Goal: Information Seeking & Learning: Learn about a topic

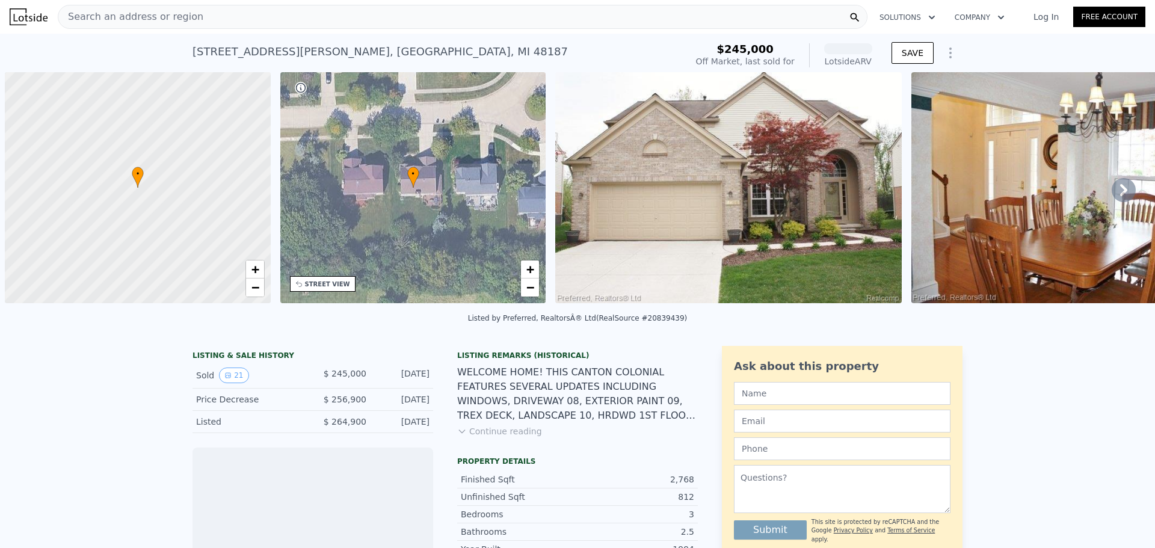
scroll to position [0, 5]
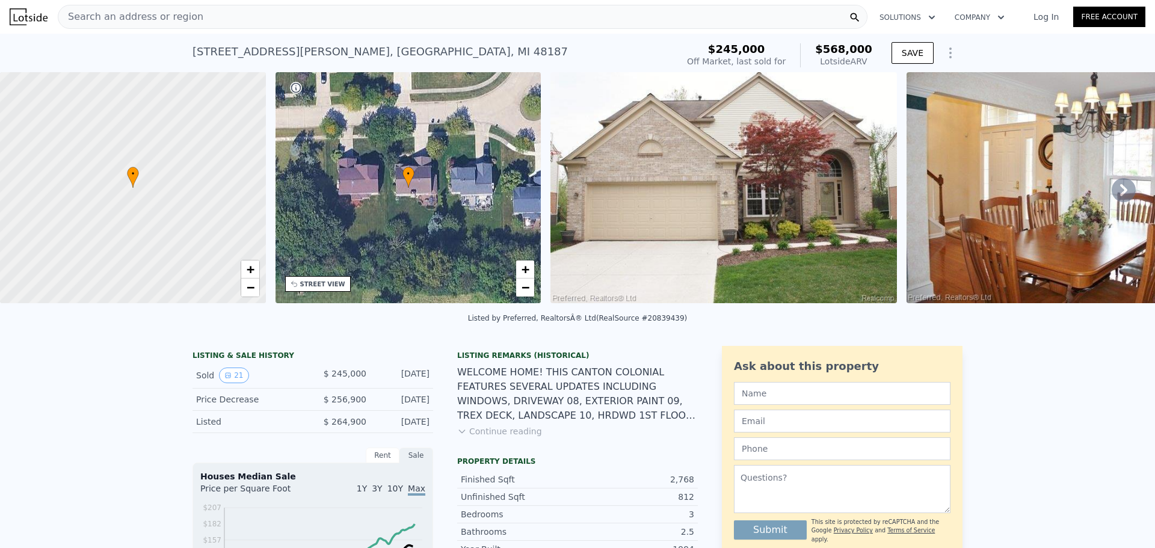
drag, startPoint x: 65, startPoint y: 305, endPoint x: 75, endPoint y: 307, distance: 10.3
click at [75, 307] on div "• + − • + − STREET VIEW Loading... SATELLITE VIEW" at bounding box center [577, 189] width 1155 height 235
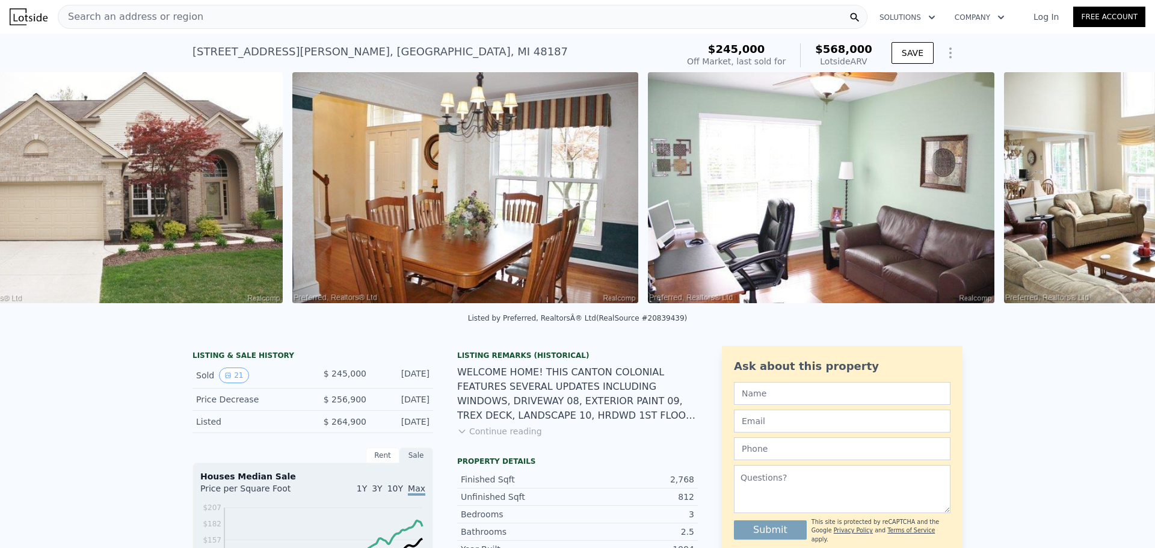
scroll to position [0, 550]
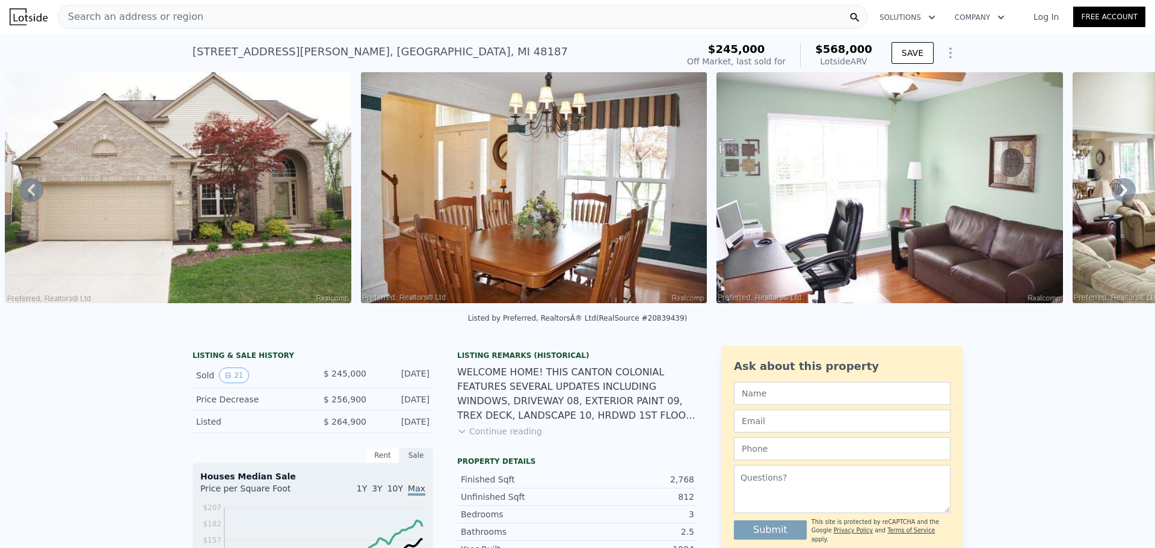
click at [514, 203] on img at bounding box center [534, 187] width 346 height 231
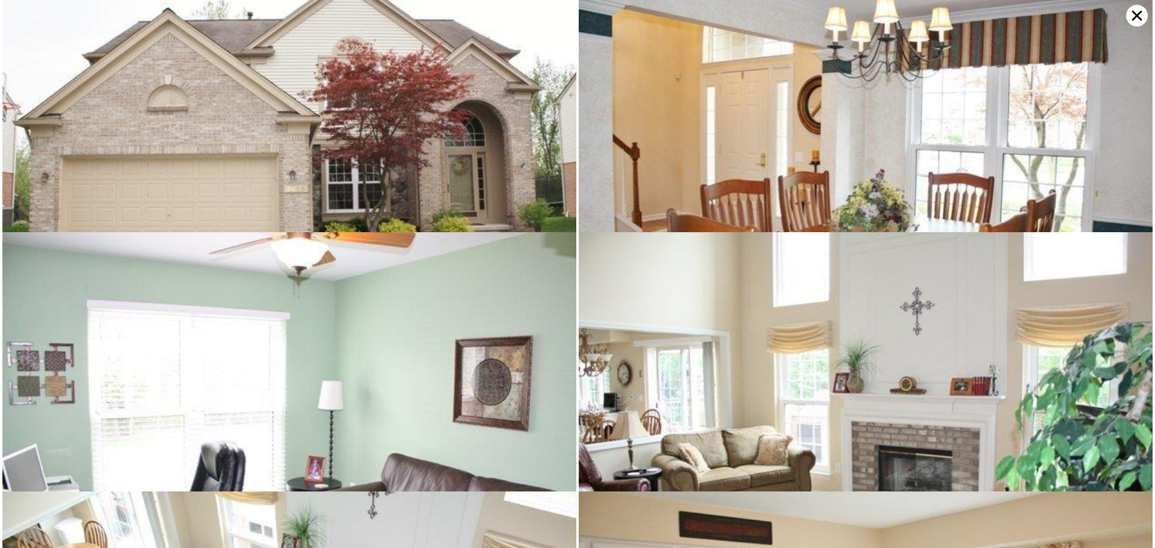
scroll to position [0, 0]
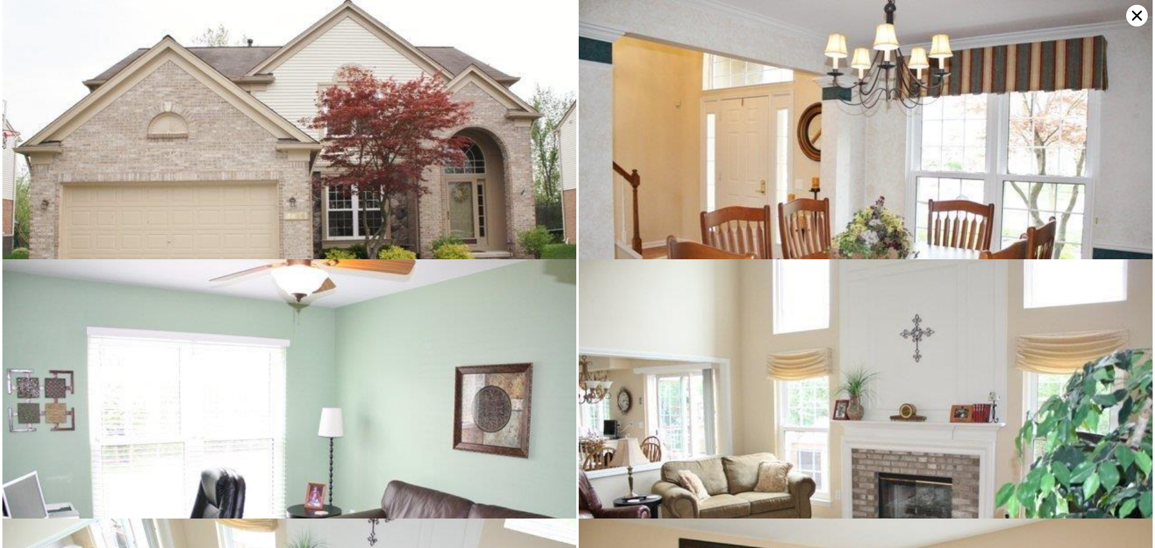
click at [769, 124] on img at bounding box center [865, 191] width 574 height 382
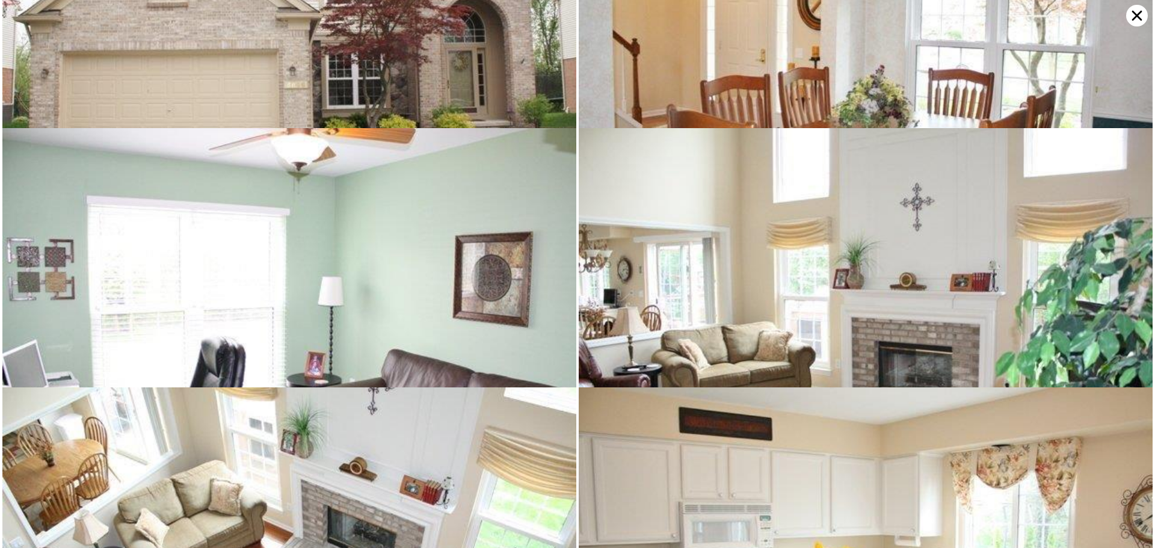
scroll to position [259, 0]
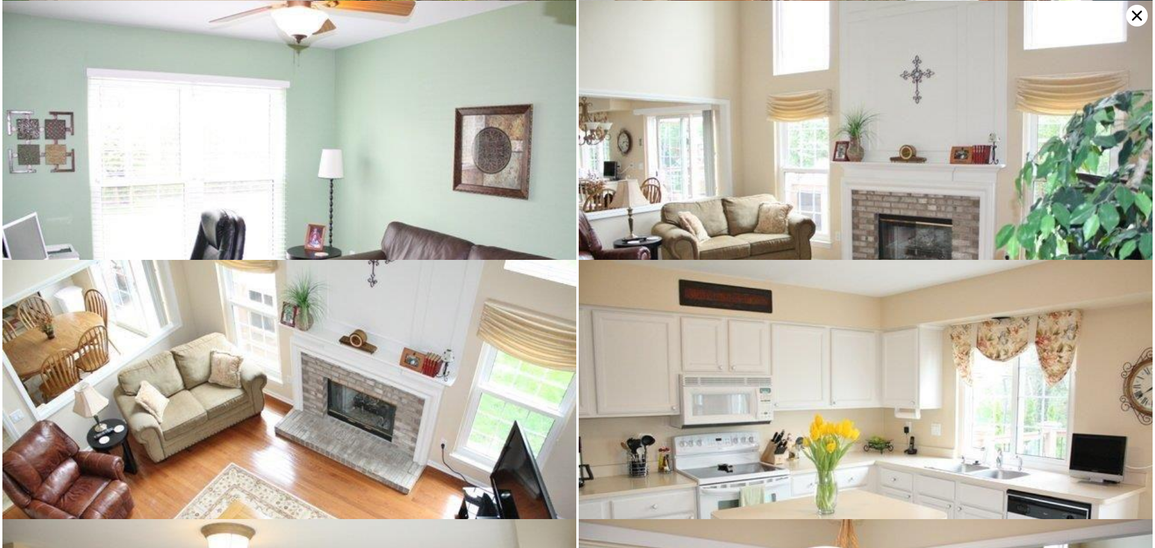
click at [861, 115] on img at bounding box center [865, 191] width 574 height 382
click at [1132, 16] on icon at bounding box center [1137, 16] width 22 height 22
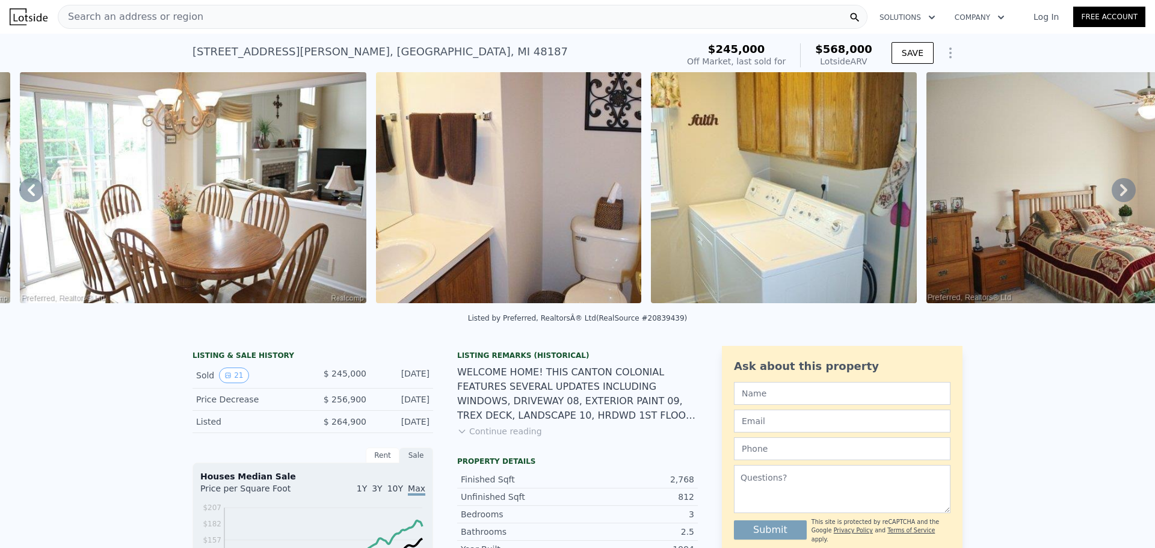
scroll to position [0, 3040]
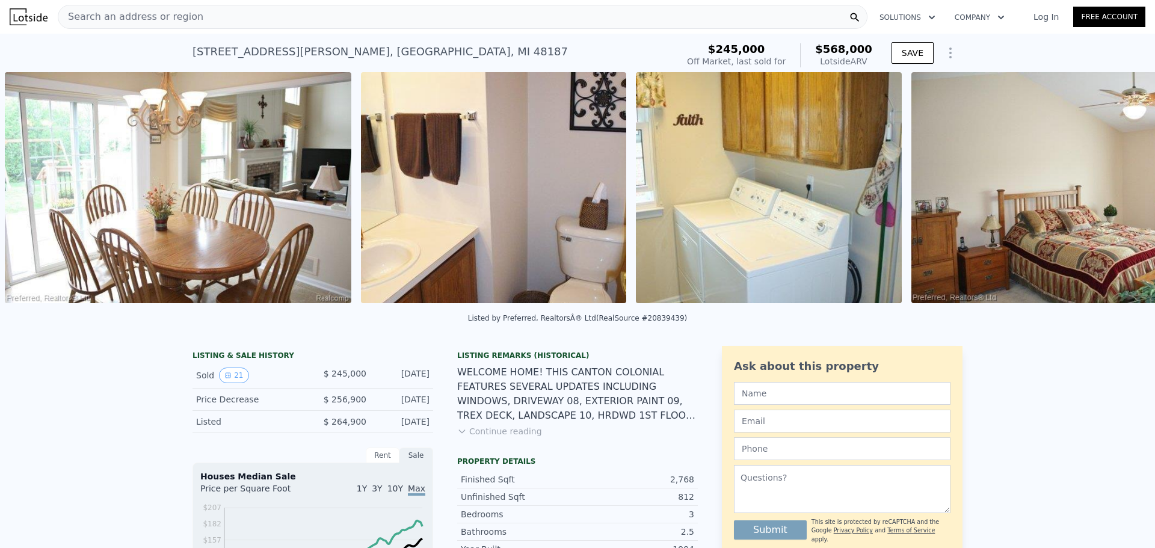
click at [583, 251] on img at bounding box center [494, 187] width 266 height 231
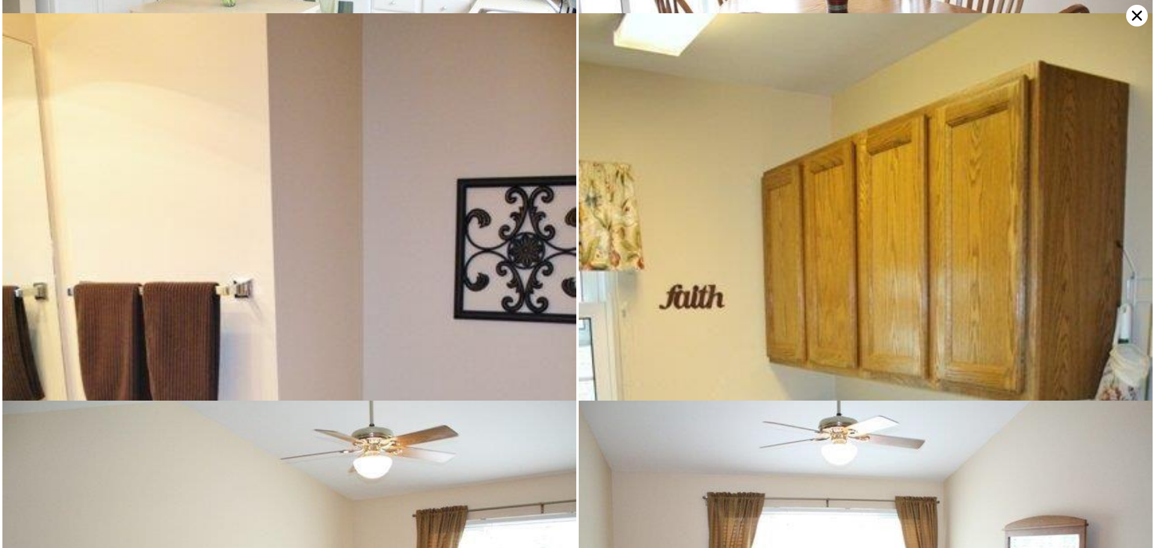
scroll to position [1037, 0]
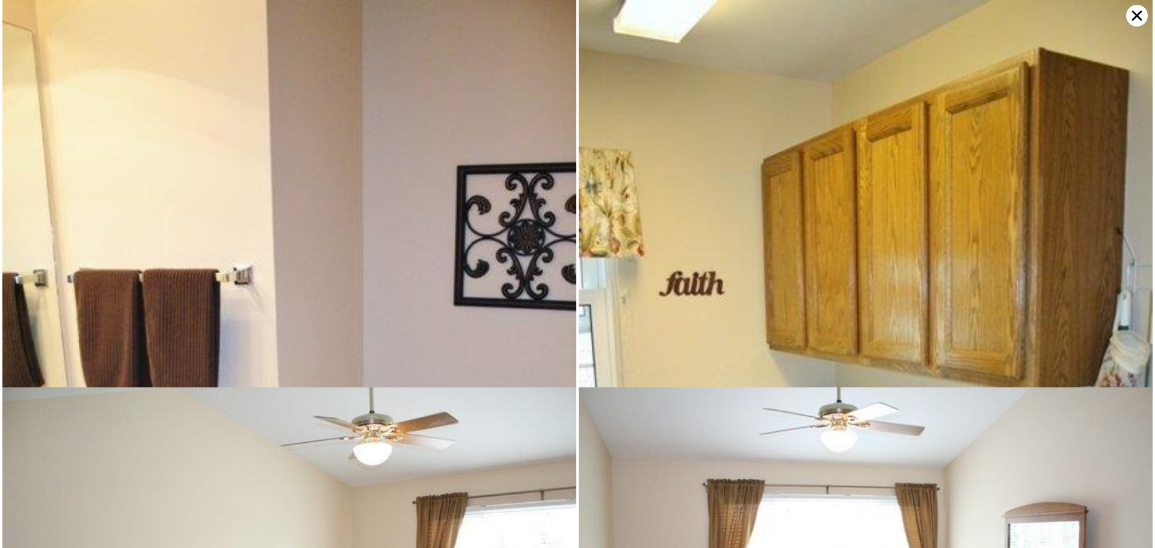
click at [688, 241] on img at bounding box center [865, 430] width 574 height 860
click at [1138, 20] on icon at bounding box center [1137, 16] width 22 height 22
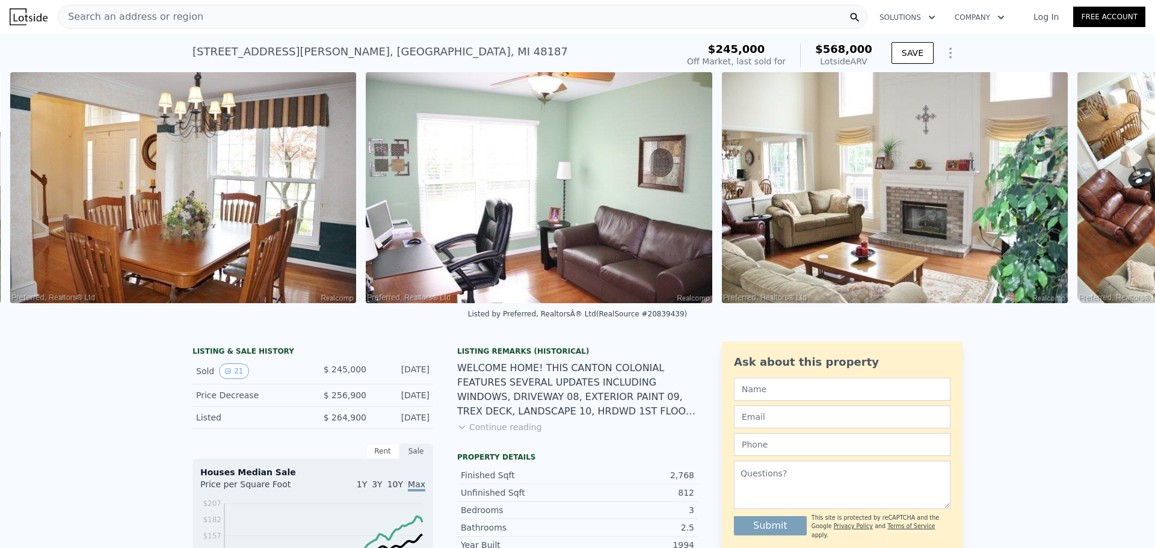
scroll to position [0, 906]
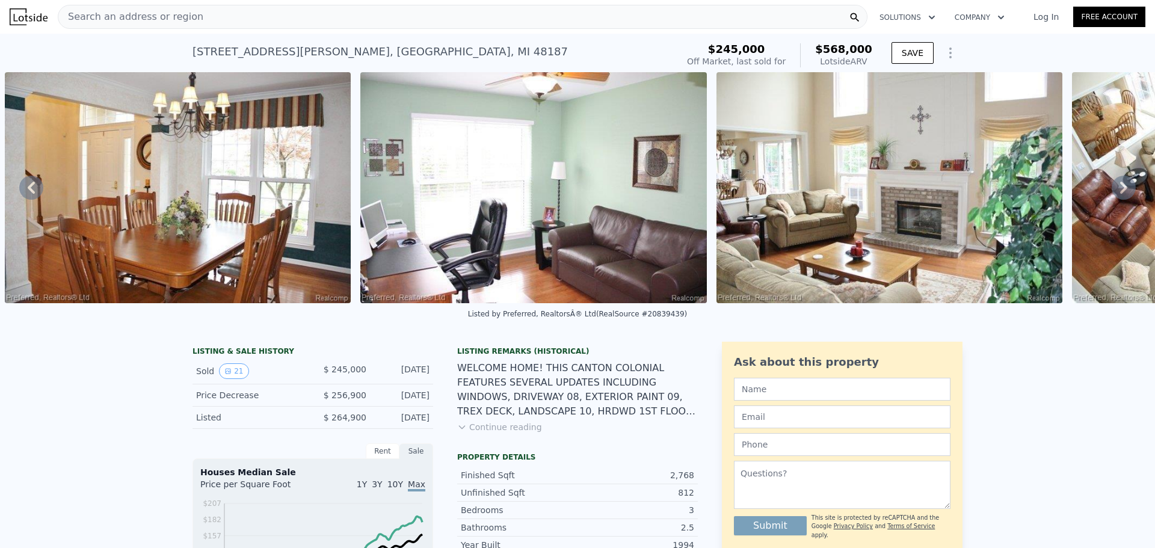
click at [215, 423] on div "Listed" at bounding box center [249, 417] width 107 height 12
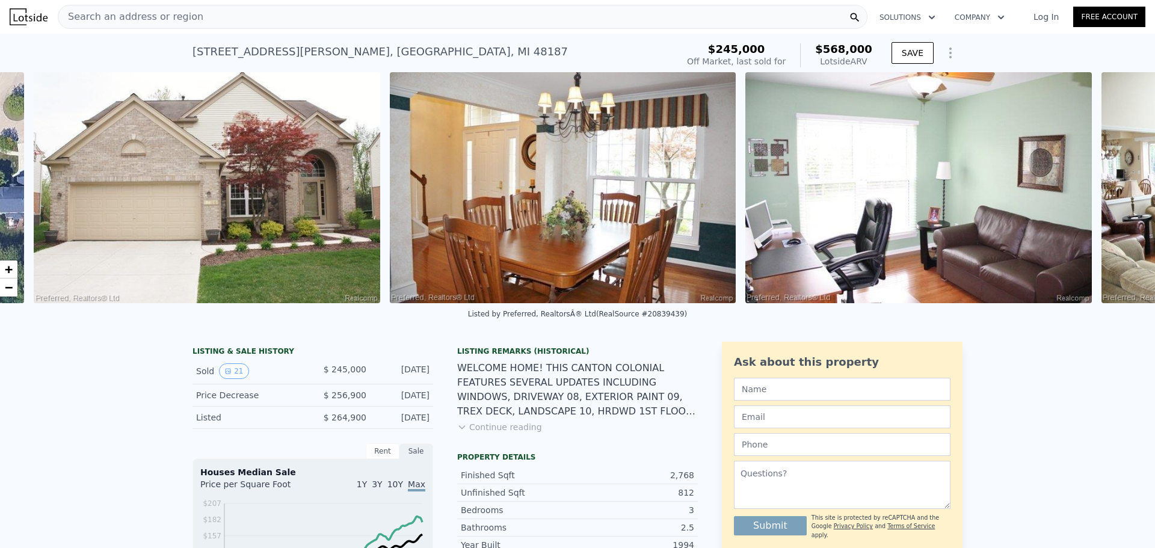
scroll to position [0, 550]
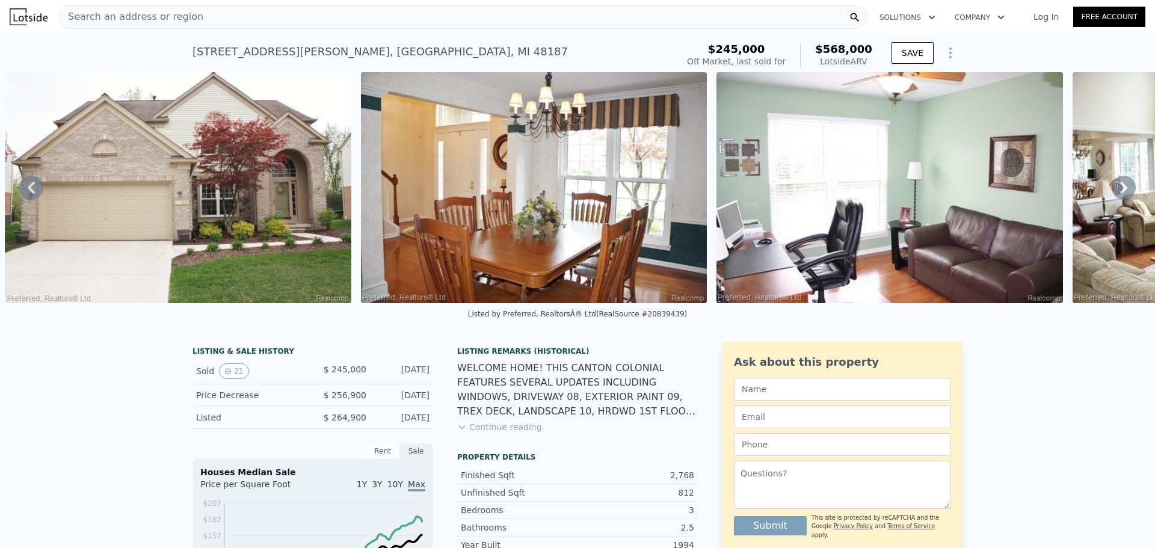
click at [495, 419] on div "WELCOME HOME! THIS CANTON COLONIAL FEATURES SEVERAL UPDATES INCLUDING WINDOWS, …" at bounding box center [577, 390] width 241 height 58
click at [489, 433] on button "Continue reading" at bounding box center [499, 427] width 85 height 12
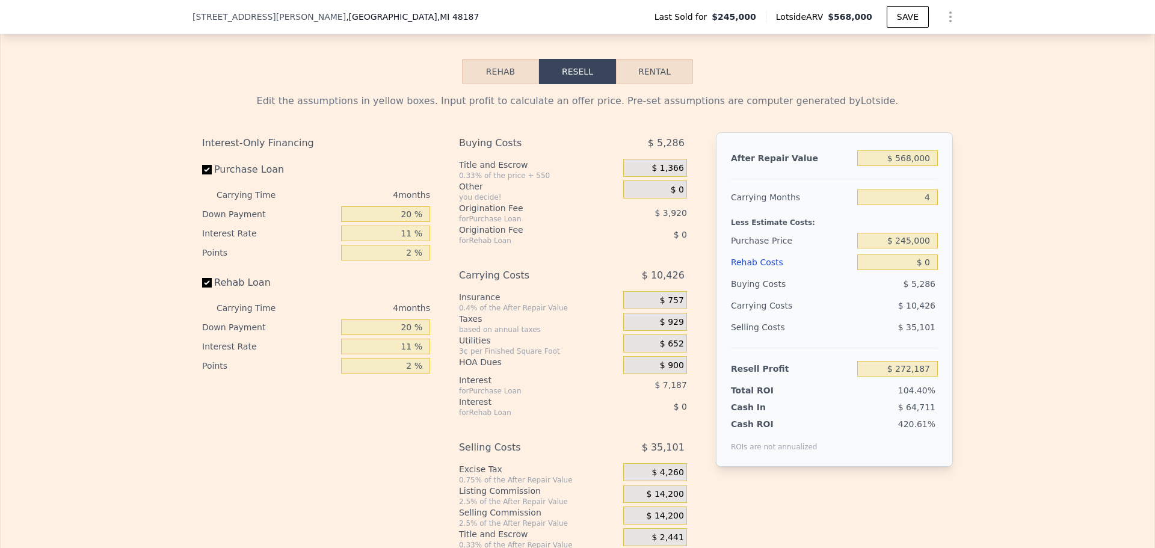
scroll to position [1980, 0]
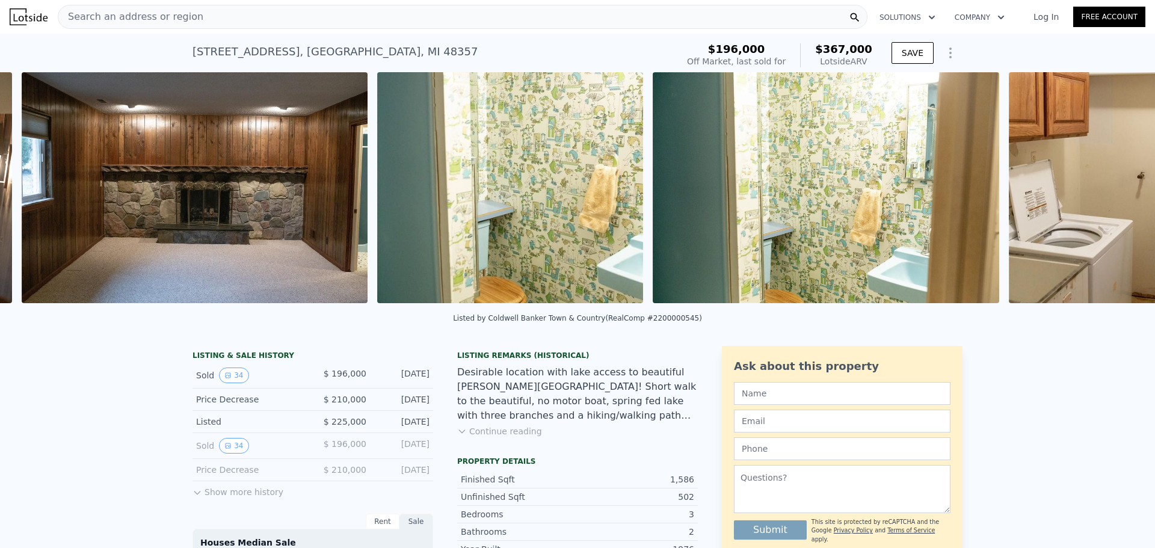
scroll to position [0, 4821]
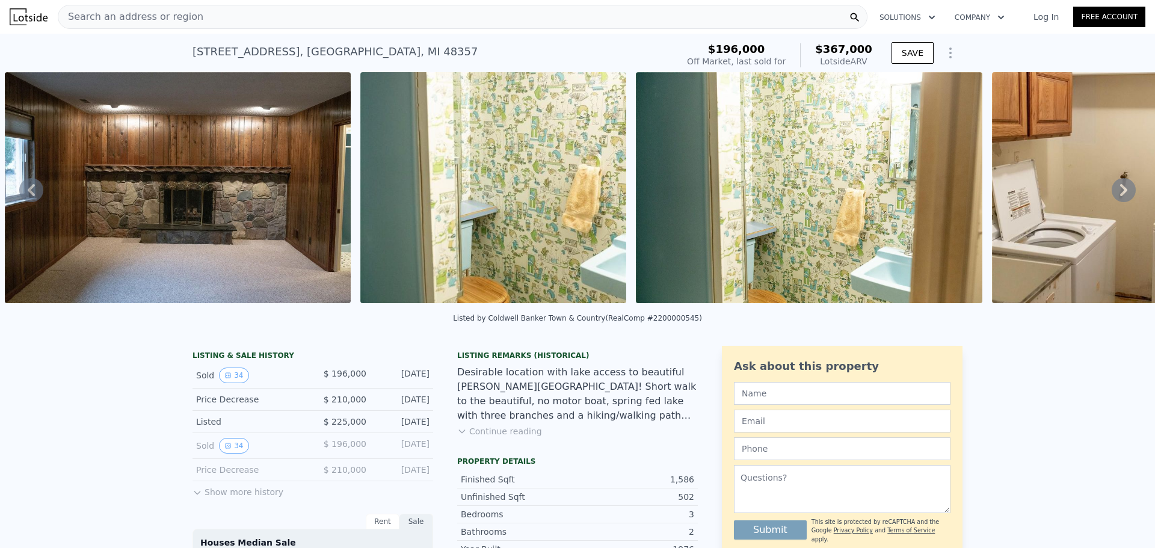
click at [581, 268] on img at bounding box center [493, 187] width 266 height 231
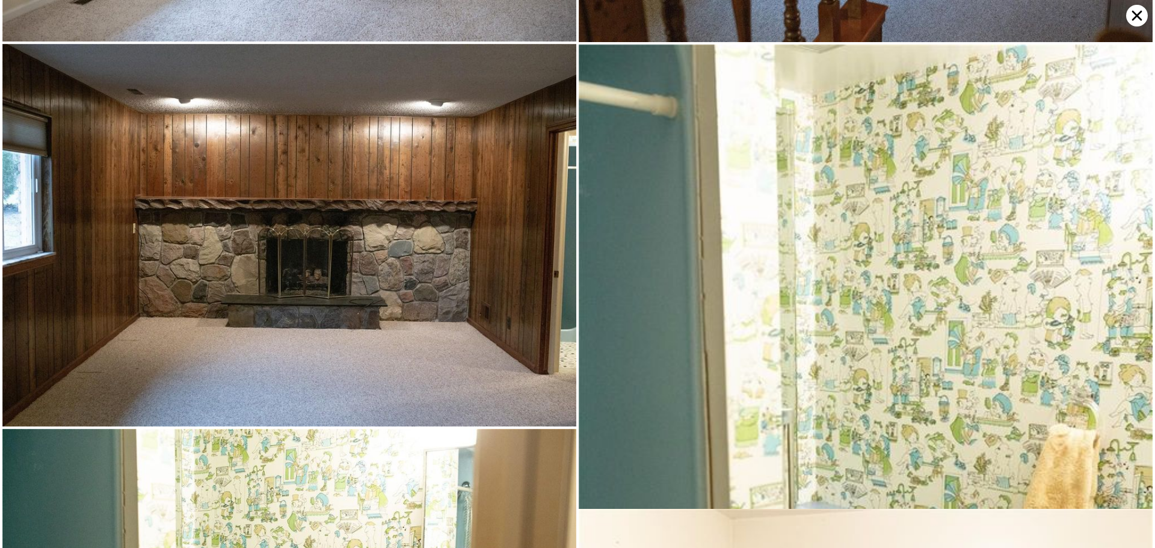
scroll to position [2292, 0]
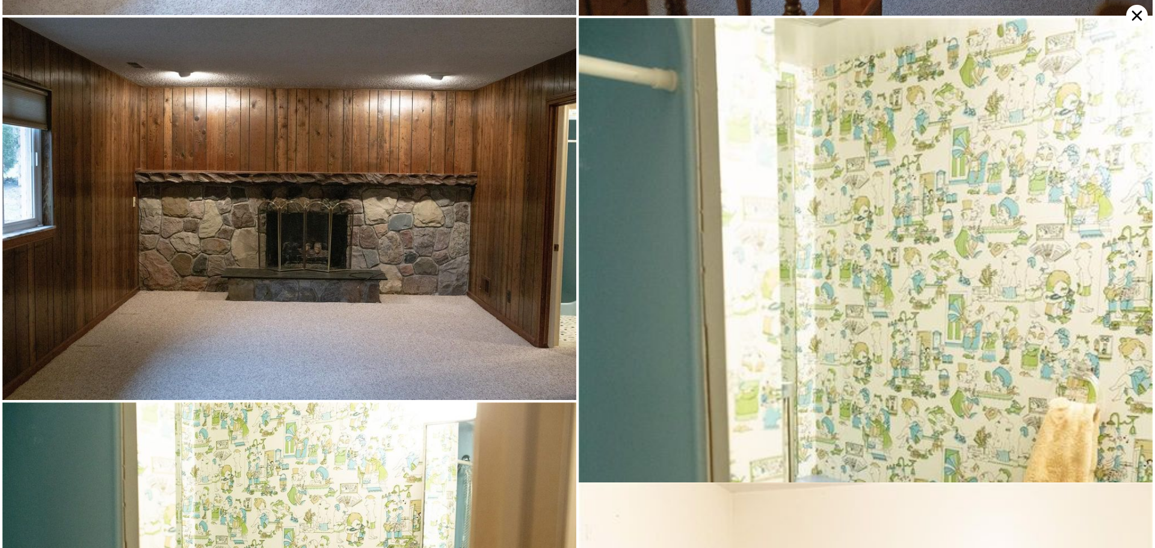
click at [1137, 23] on icon at bounding box center [1137, 16] width 22 height 22
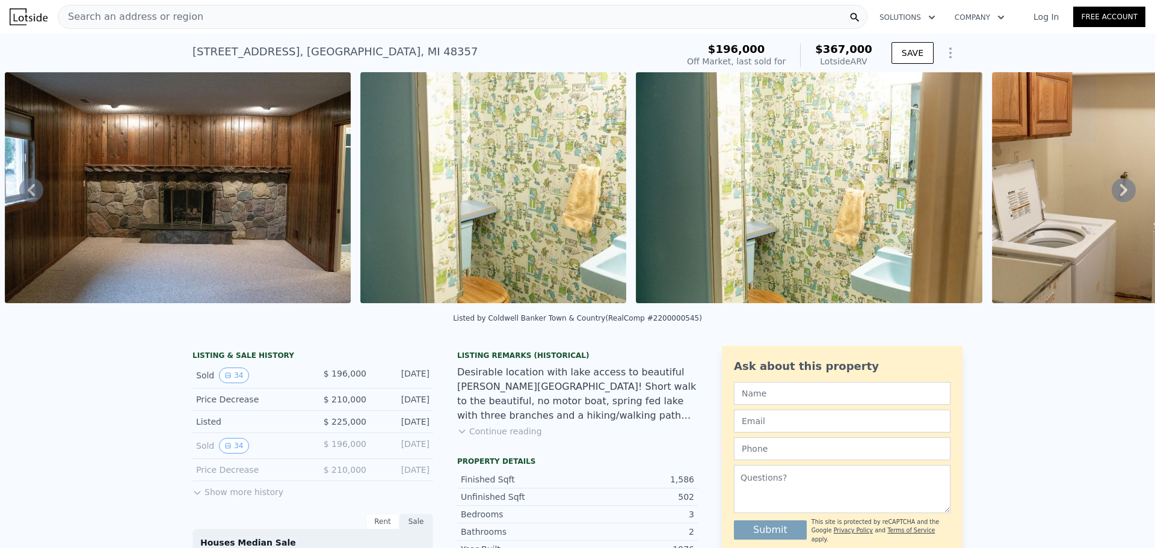
click at [551, 318] on div "Listed by Coldwell Banker Town & Country (RealComp #2200000545)" at bounding box center [577, 321] width 1155 height 29
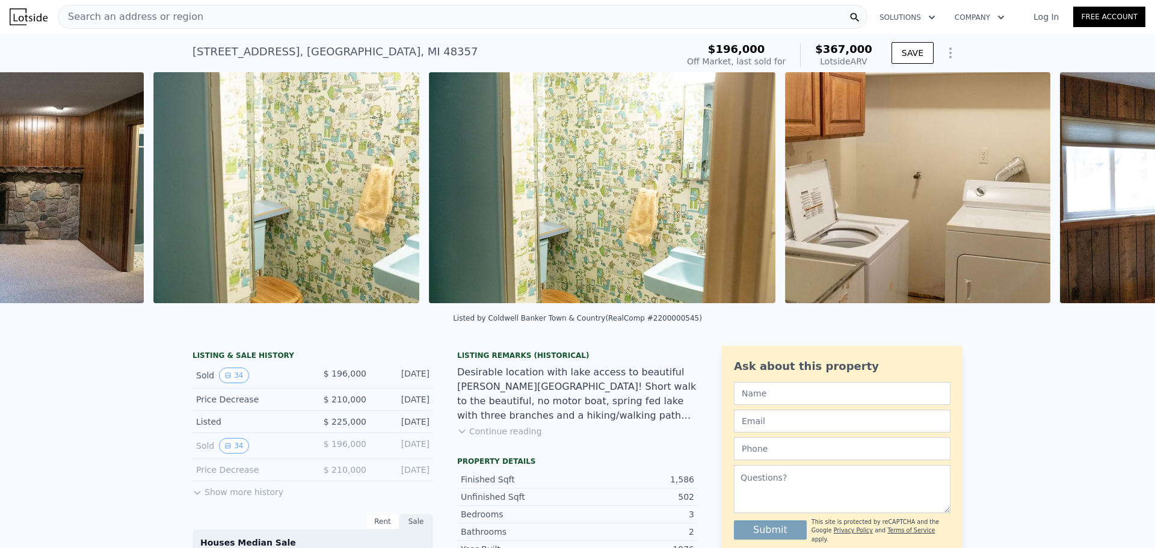
scroll to position [0, 5039]
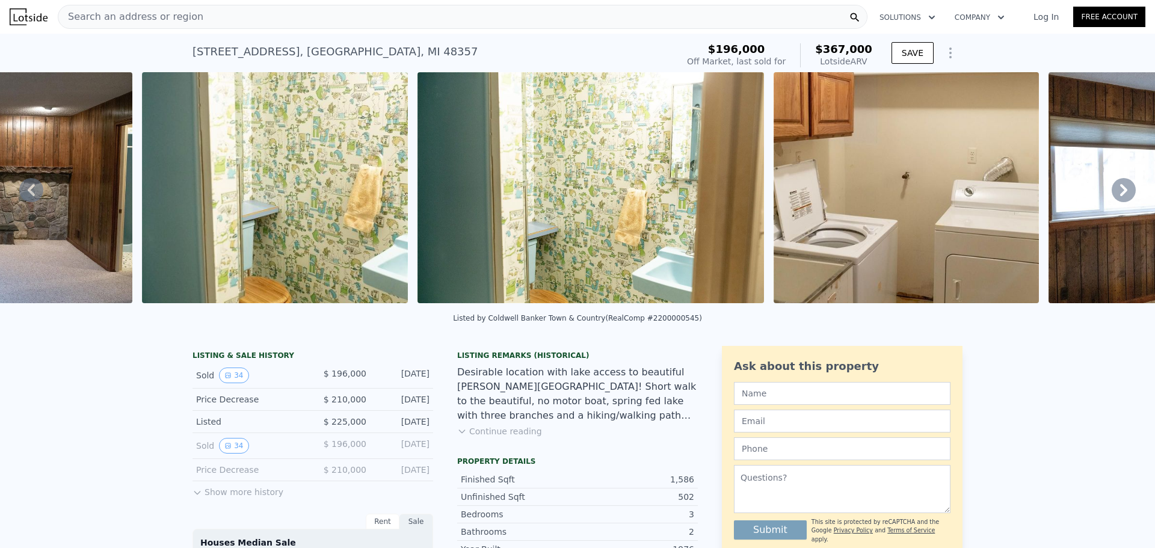
drag, startPoint x: 551, startPoint y: 314, endPoint x: 565, endPoint y: 349, distance: 37.7
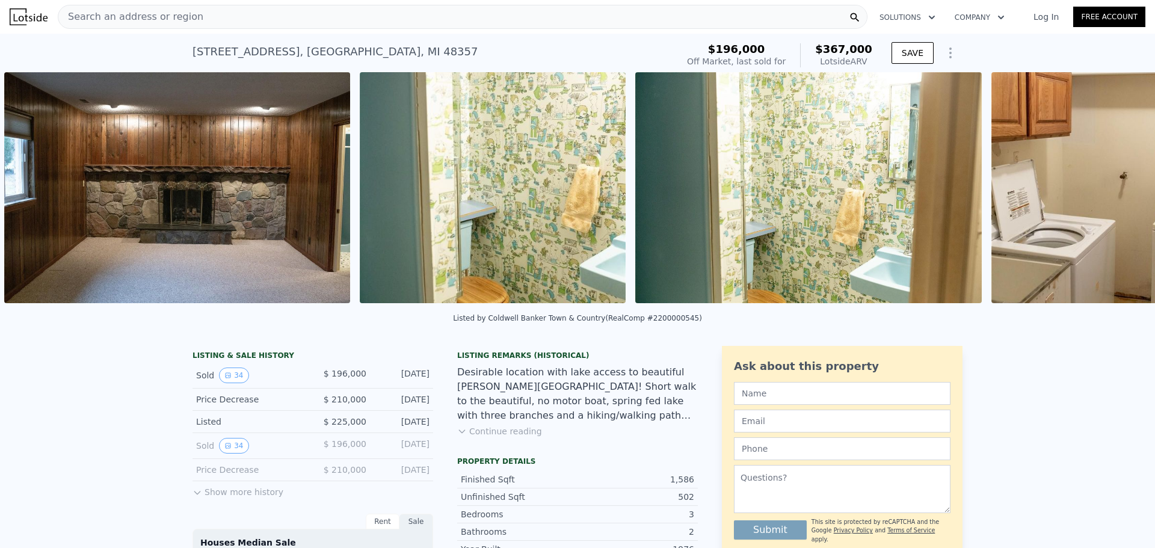
scroll to position [0, 4821]
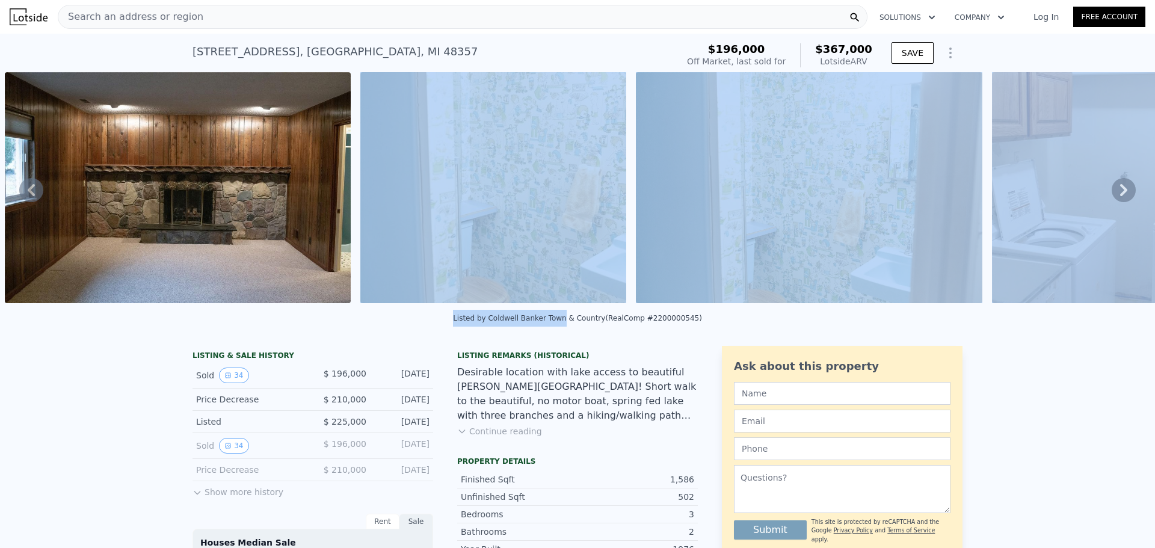
drag, startPoint x: 570, startPoint y: 316, endPoint x: 616, endPoint y: 314, distance: 46.3
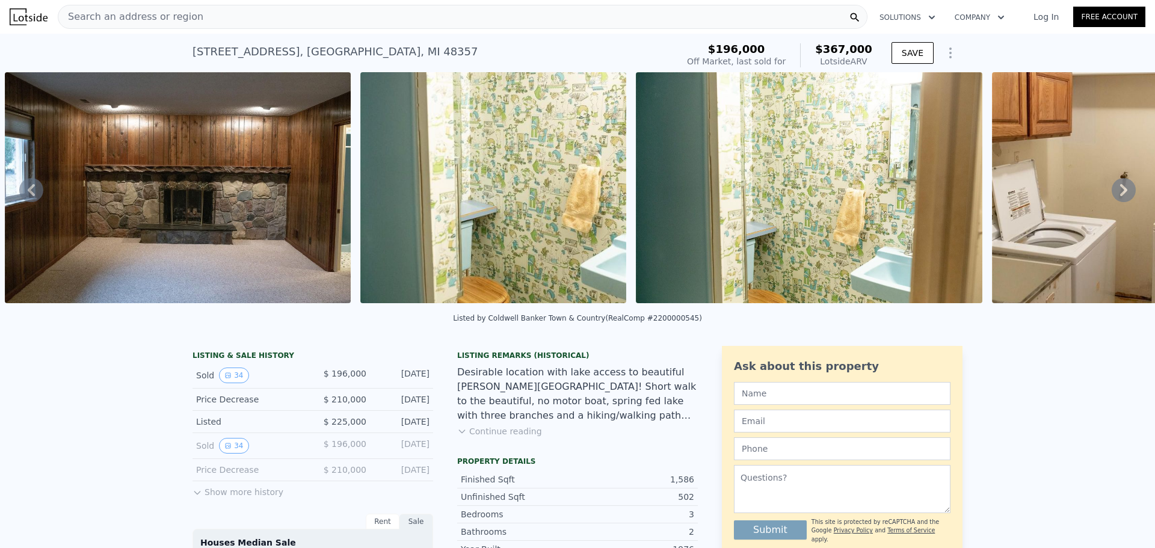
click at [606, 318] on div "Listed by Coldwell Banker Town & Country (RealComp #2200000545)" at bounding box center [577, 321] width 1155 height 29
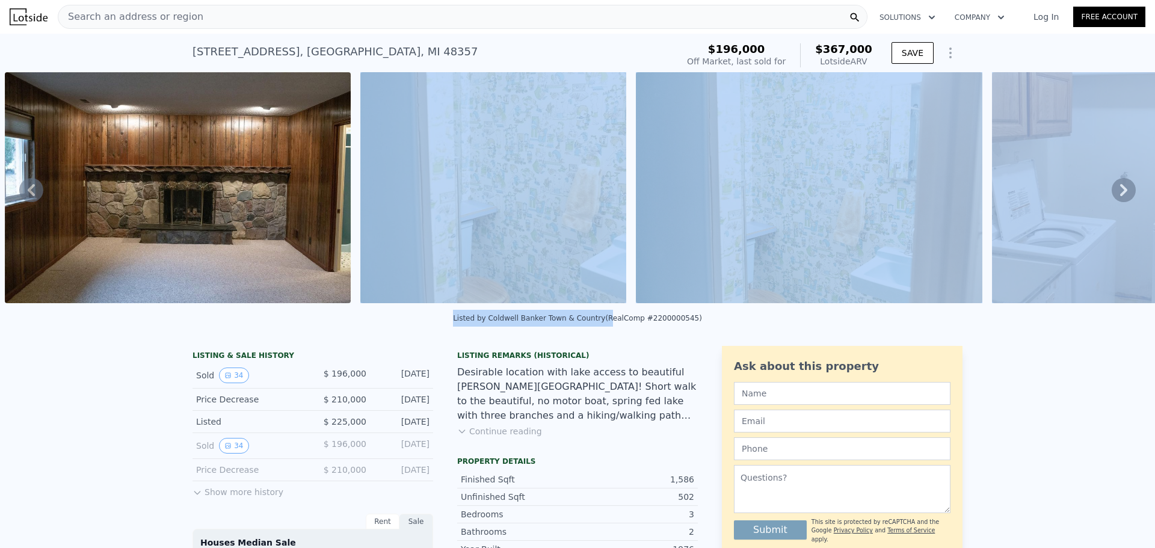
drag, startPoint x: 601, startPoint y: 316, endPoint x: 610, endPoint y: 313, distance: 10.1
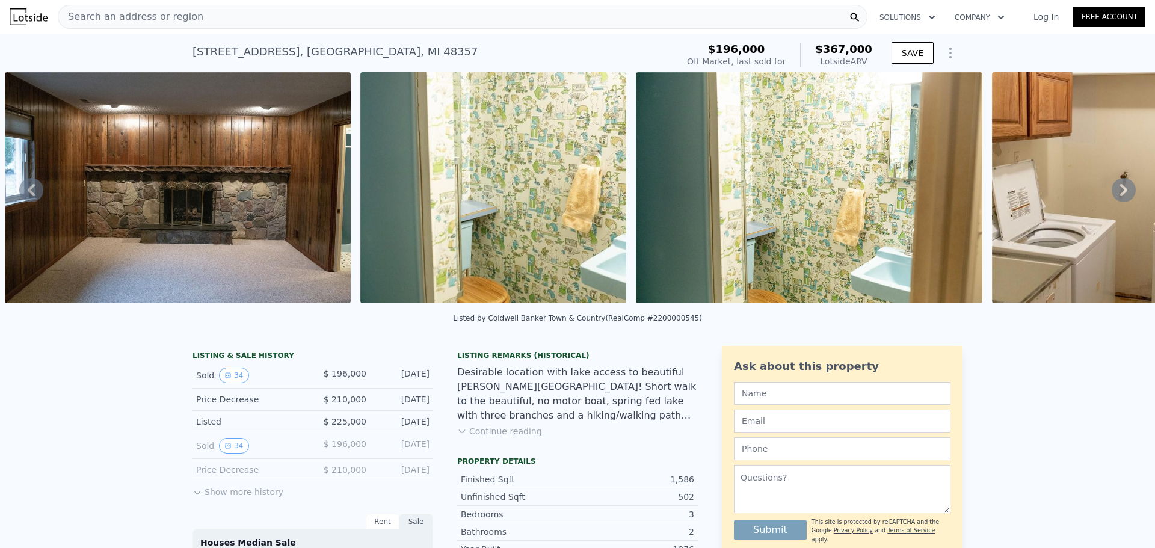
click at [572, 379] on div "Desirable location with lake access to beautiful [PERSON_NAME][GEOGRAPHIC_DATA]…" at bounding box center [577, 394] width 241 height 58
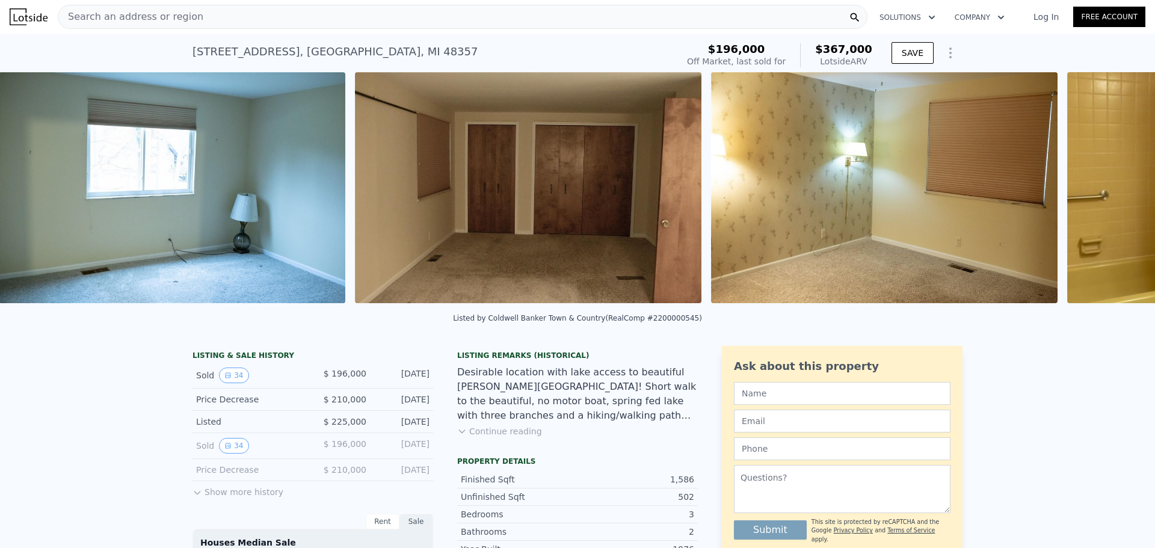
scroll to position [0, 7150]
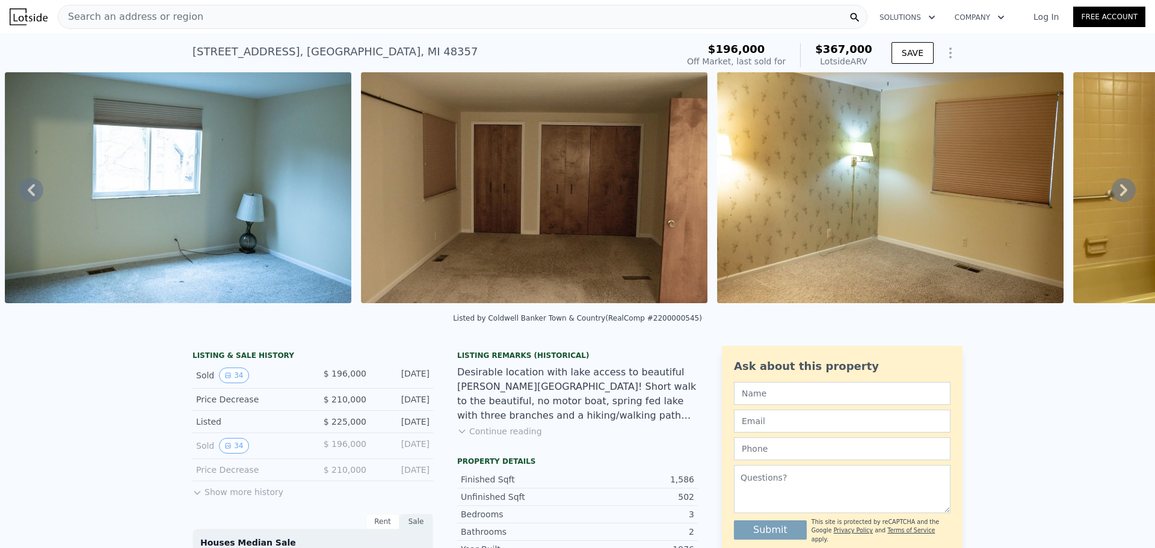
drag, startPoint x: 764, startPoint y: 316, endPoint x: 826, endPoint y: 312, distance: 62.0
click at [791, 323] on div "Listed by Coldwell Banker Town & Country (RealComp #2200000545)" at bounding box center [577, 321] width 1155 height 29
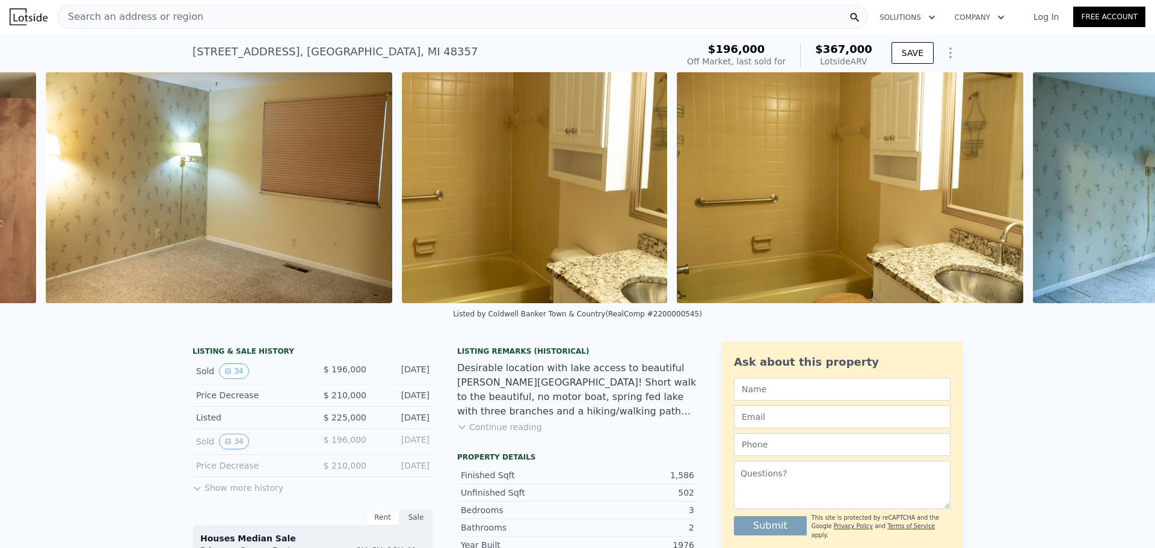
scroll to position [0, 7862]
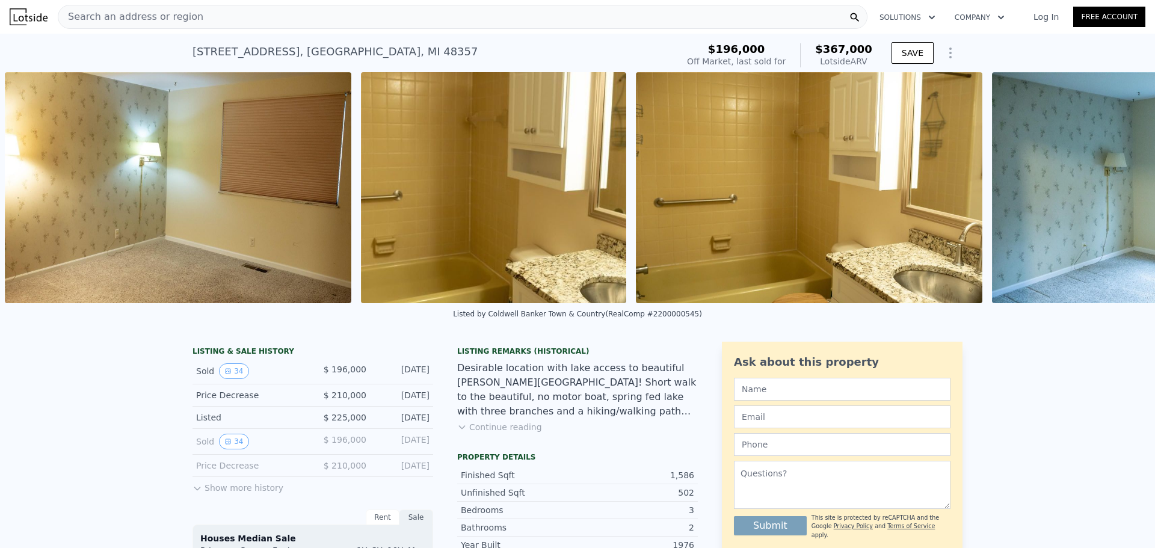
click at [505, 443] on div "Listing Remarks (Historical) Desirable location with lake access to beautiful […" at bounding box center [577, 396] width 241 height 101
click at [506, 433] on button "Continue reading" at bounding box center [499, 427] width 85 height 12
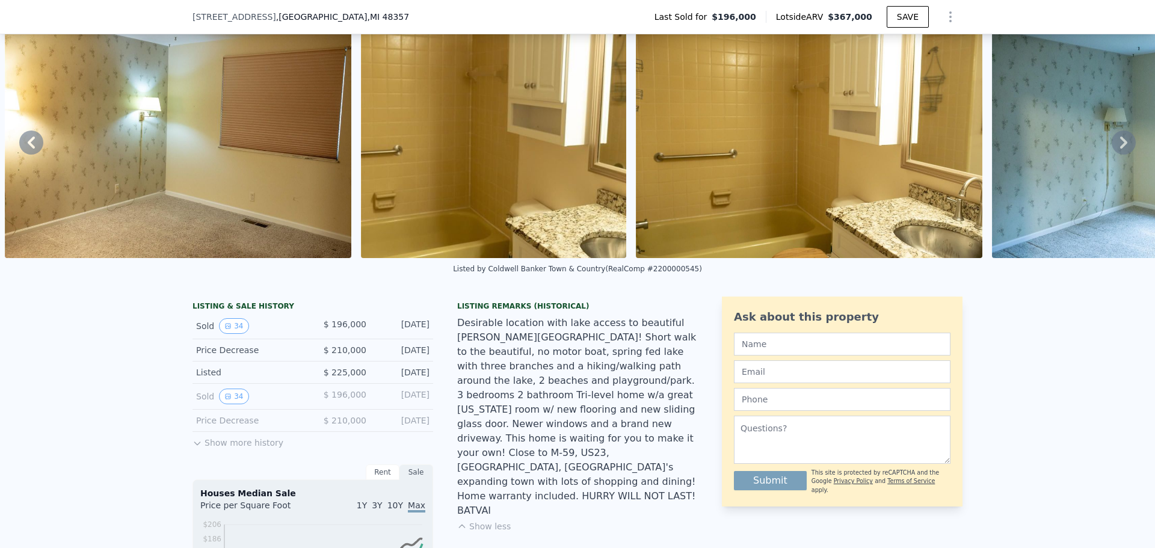
scroll to position [56, 0]
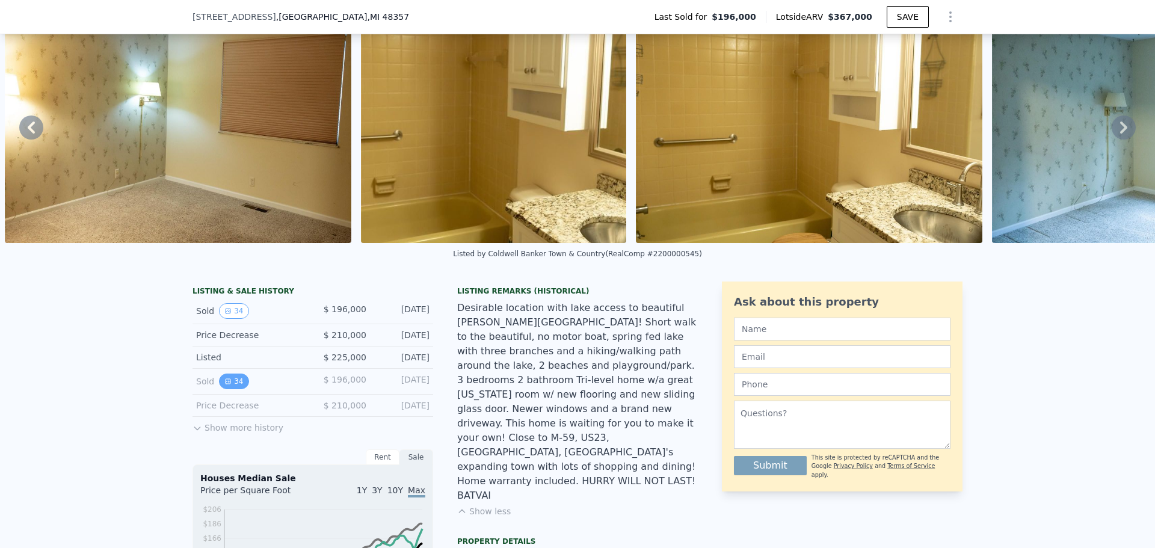
click at [226, 387] on button "34" at bounding box center [233, 381] width 29 height 16
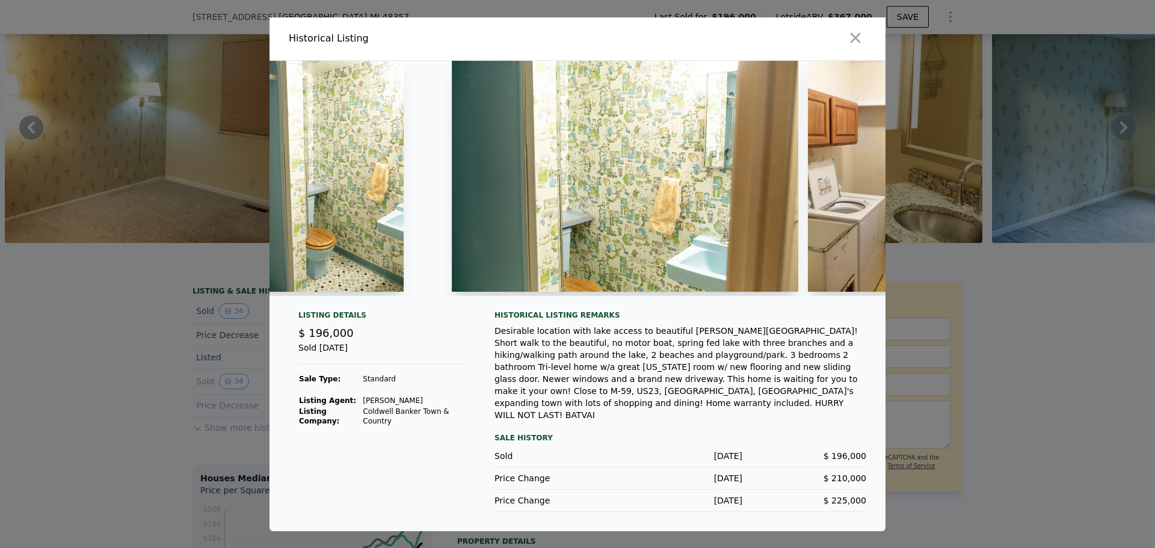
scroll to position [0, 4897]
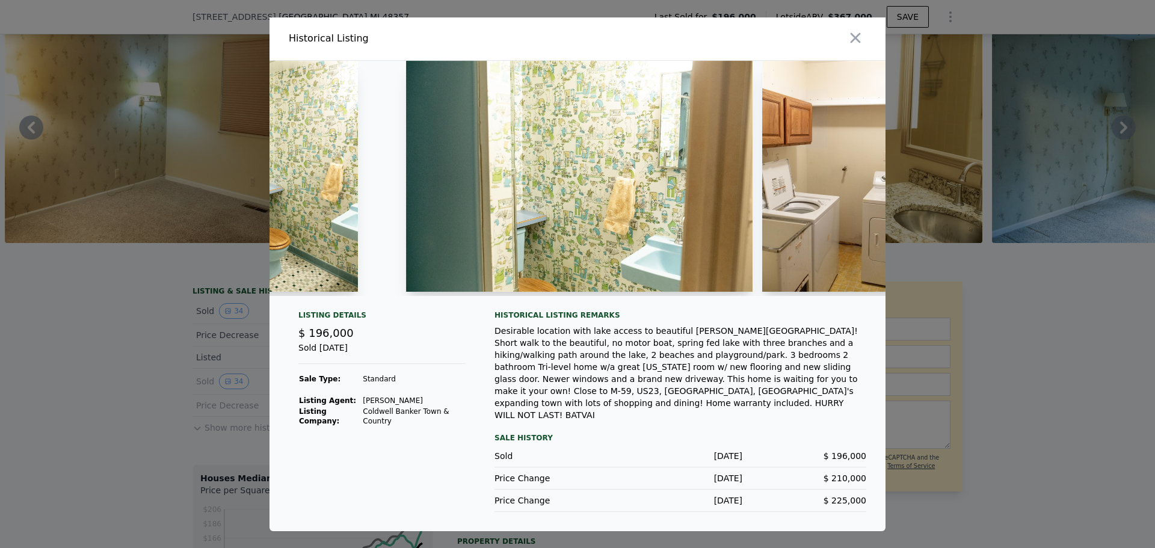
click at [182, 361] on div at bounding box center [577, 274] width 1155 height 548
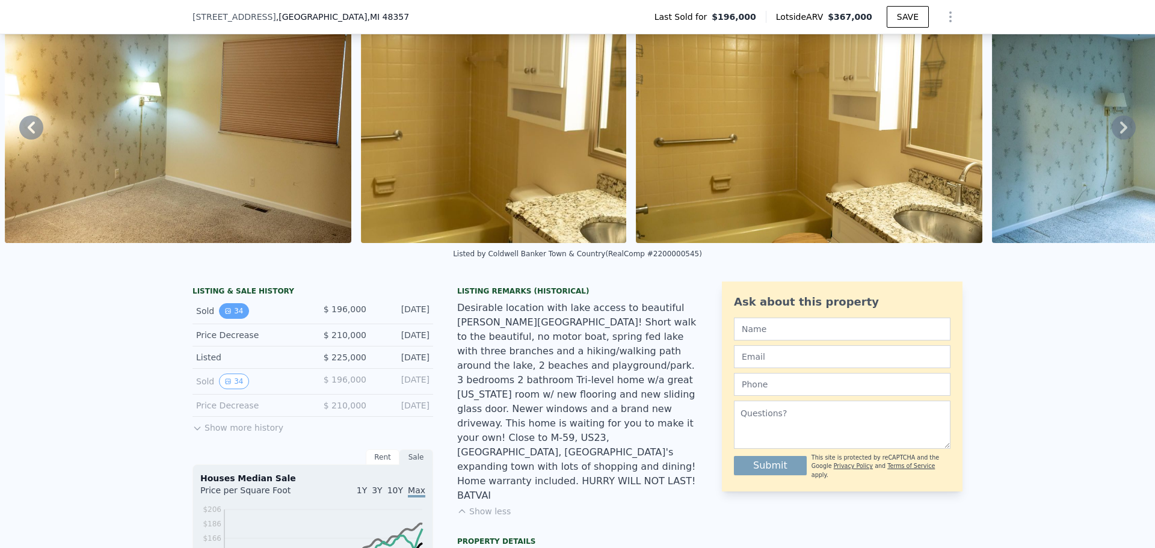
click at [221, 319] on button "34" at bounding box center [233, 311] width 29 height 16
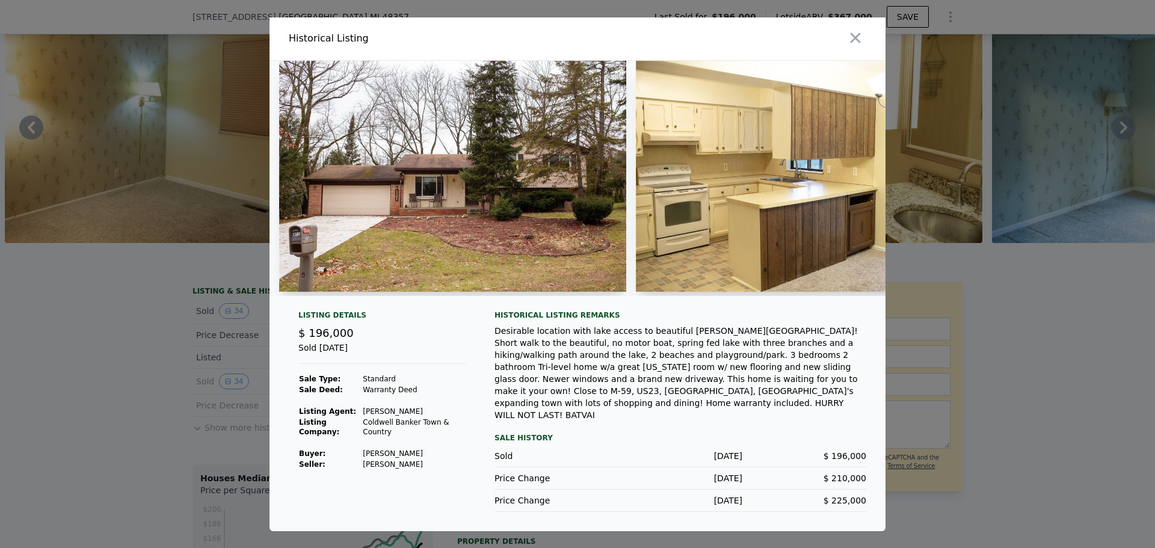
drag, startPoint x: 304, startPoint y: 313, endPoint x: 565, endPoint y: 301, distance: 261.3
click at [565, 301] on div at bounding box center [577, 183] width 616 height 245
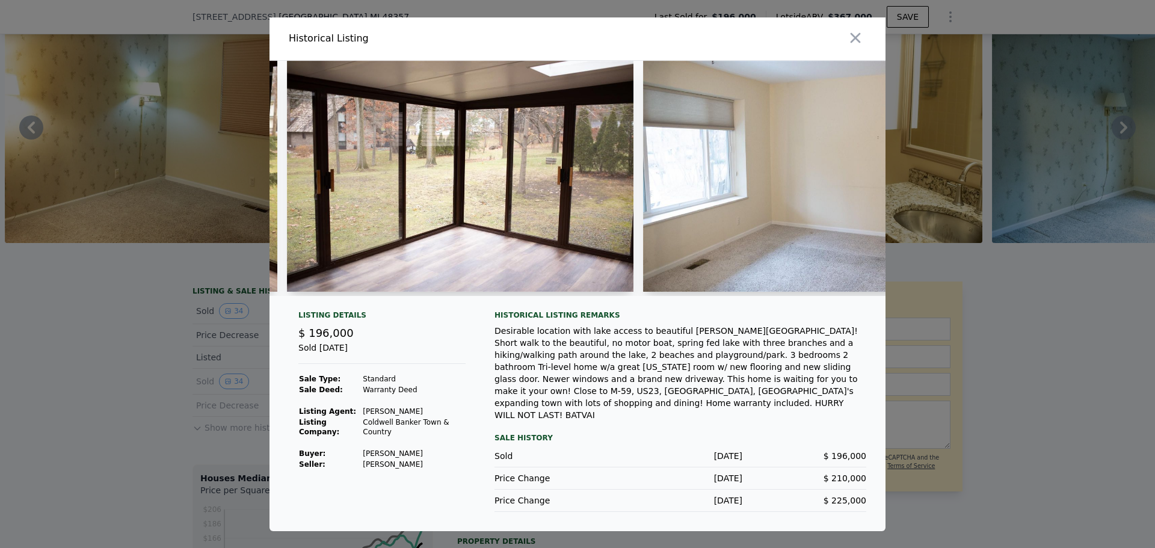
scroll to position [0, 2896]
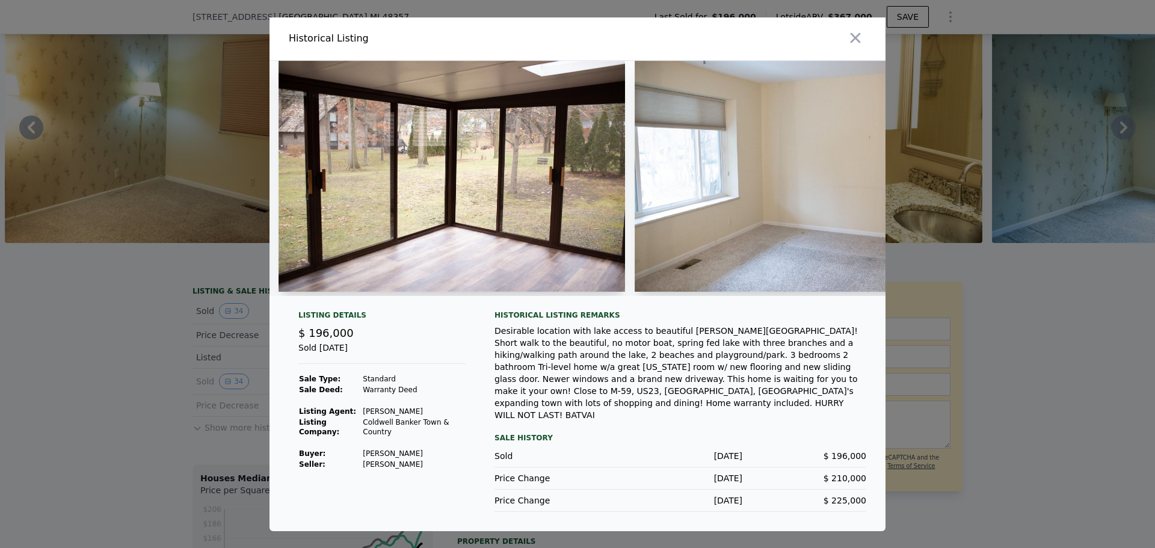
click at [195, 337] on div at bounding box center [577, 274] width 1155 height 548
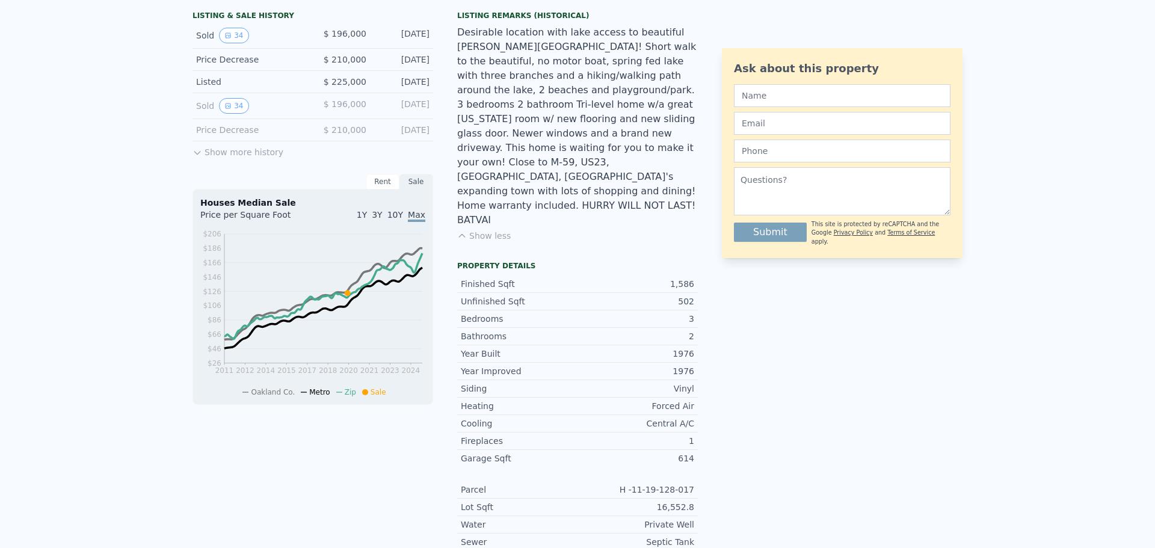
scroll to position [0, 0]
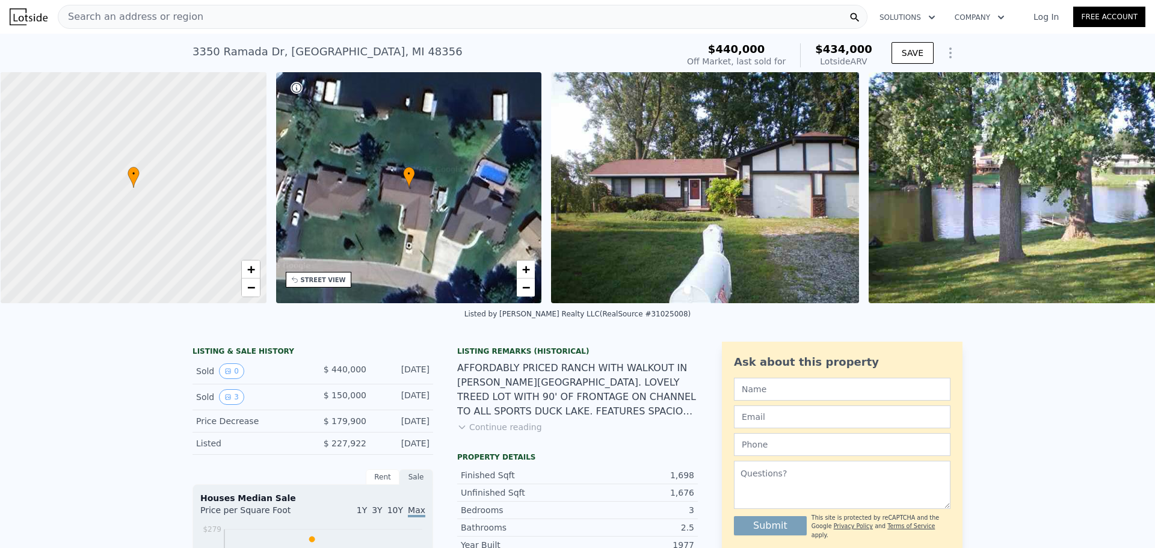
scroll to position [0, 5]
click at [225, 399] on icon "View historical data" at bounding box center [227, 396] width 5 height 5
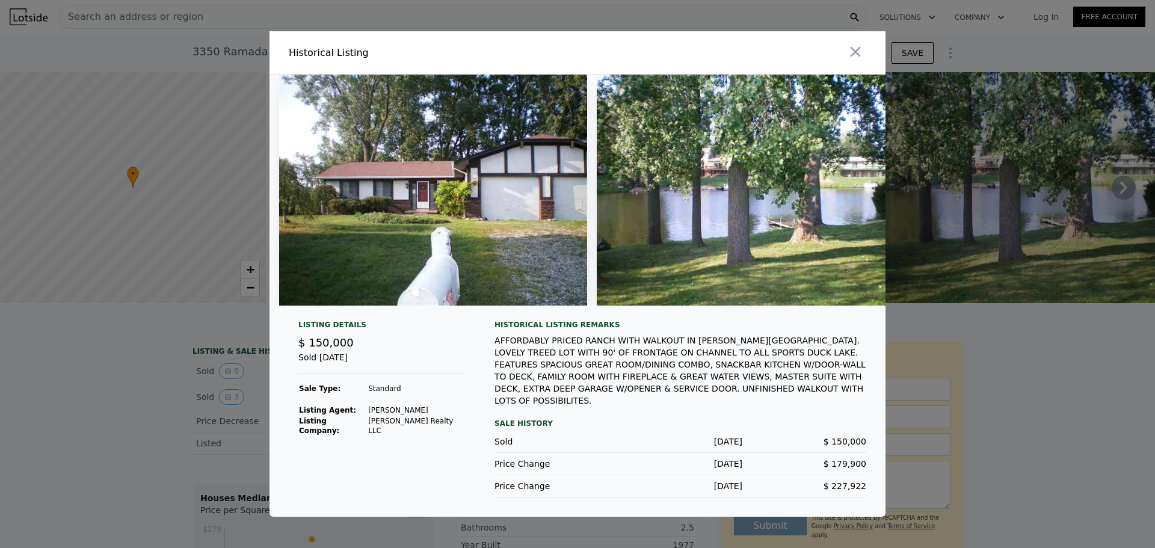
click at [111, 376] on div at bounding box center [577, 274] width 1155 height 548
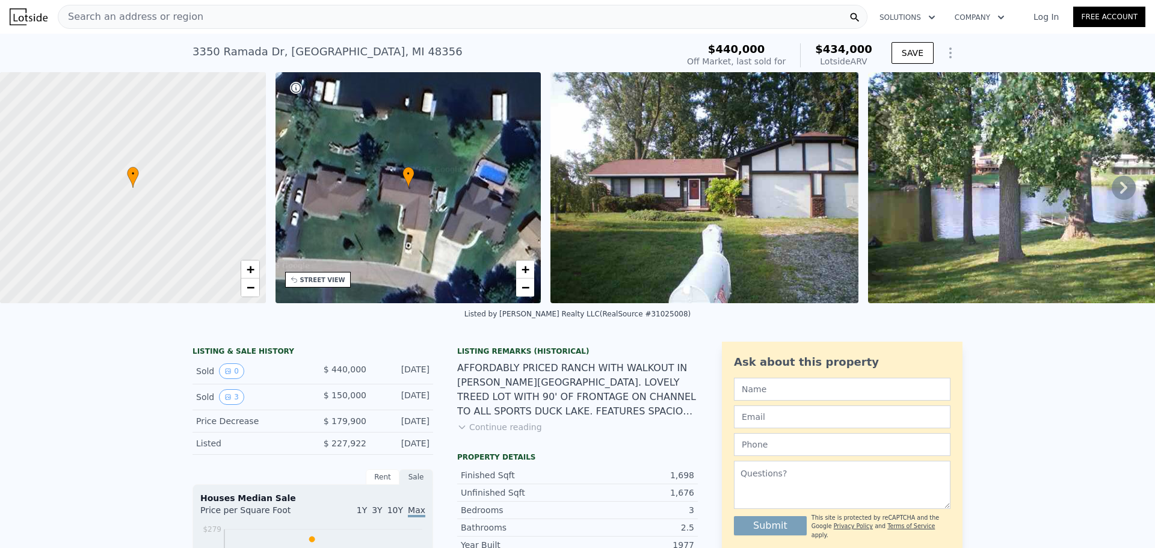
click at [227, 432] on div "Price Decrease $ 179,900 Nov 30, 2010" at bounding box center [312, 421] width 241 height 22
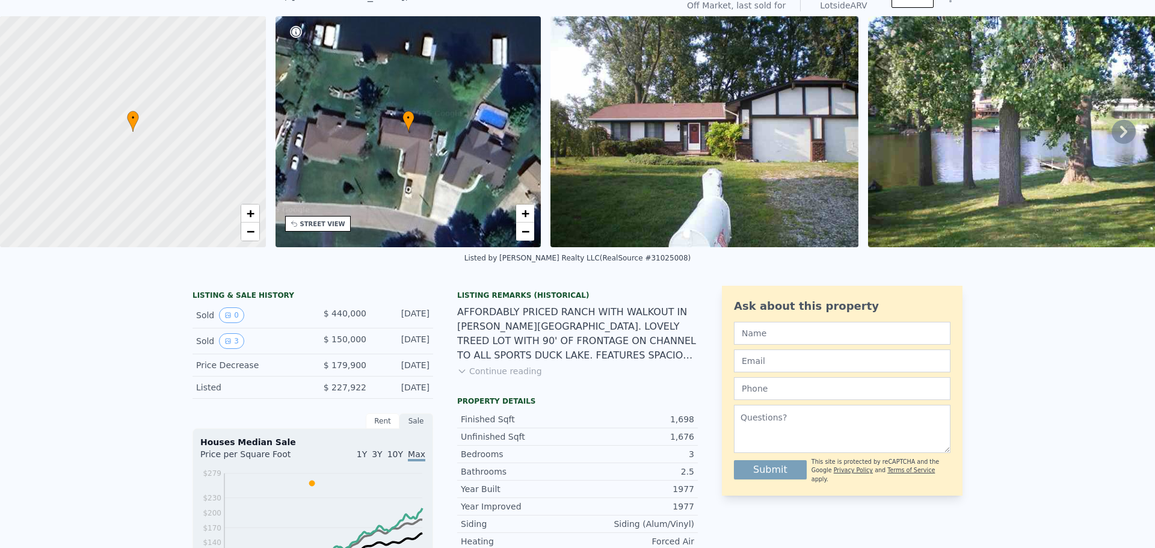
scroll to position [4, 0]
